Goal: Transaction & Acquisition: Purchase product/service

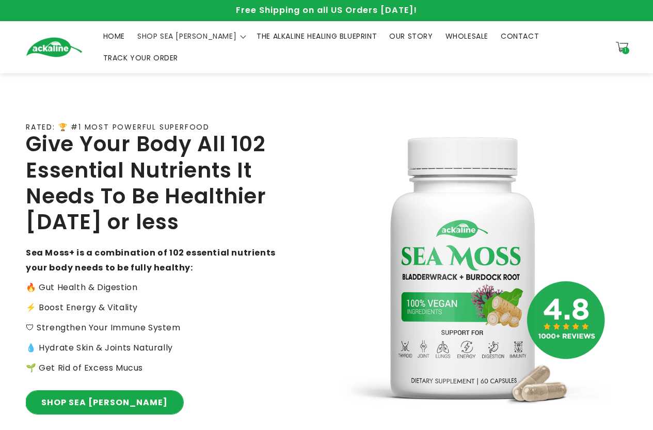
click at [107, 391] on link "SHOP SEA [PERSON_NAME]" at bounding box center [104, 402] width 157 height 23
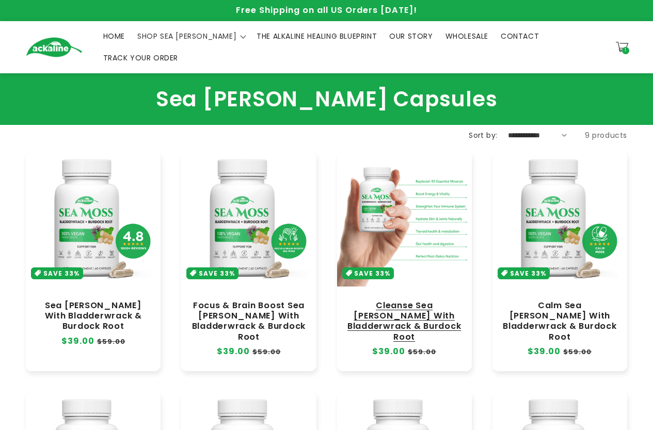
scroll to position [155, 0]
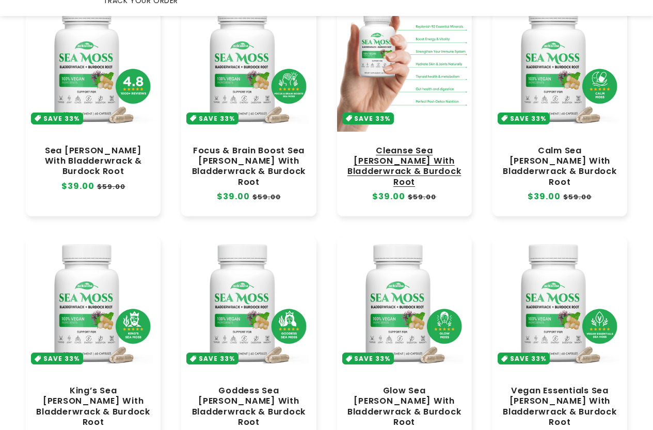
click at [424, 145] on link "Cleanse Sea [PERSON_NAME] With Bladderwrack & Burdock Root" at bounding box center [404, 166] width 114 height 42
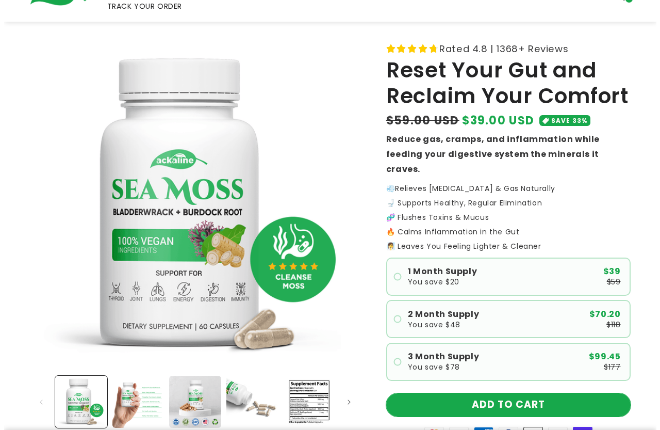
scroll to position [206, 0]
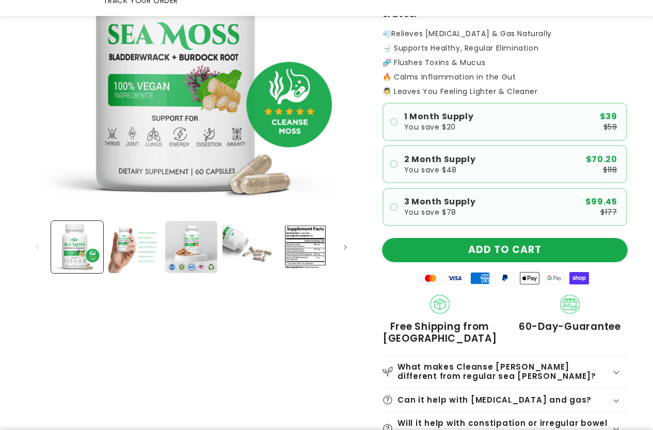
click at [518, 238] on button "ADD TO CART" at bounding box center [504, 249] width 245 height 23
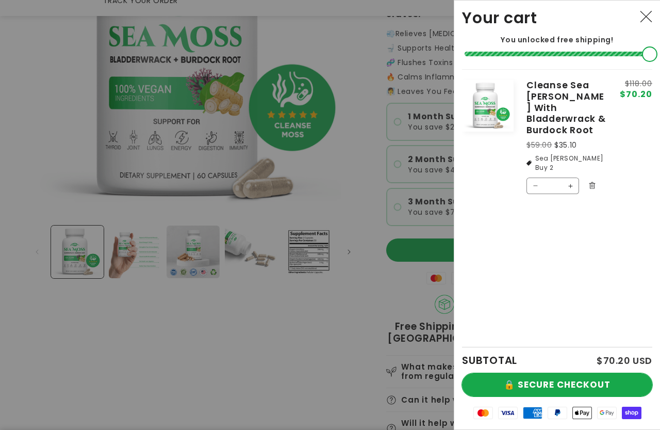
click at [502, 384] on button "🔒 SECURE CHECKOUT" at bounding box center [557, 384] width 190 height 23
